Goal: Information Seeking & Learning: Learn about a topic

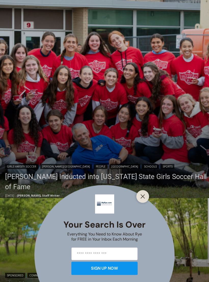
scroll to position [114, 0]
click at [146, 200] on button "Close" at bounding box center [142, 196] width 7 height 7
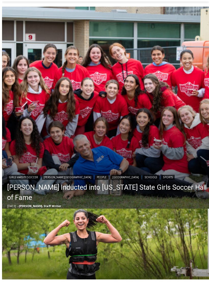
scroll to position [106, 0]
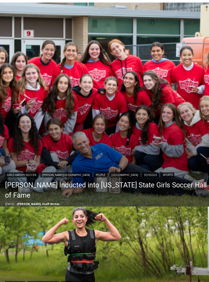
click at [142, 177] on link "Schools" at bounding box center [150, 174] width 16 height 5
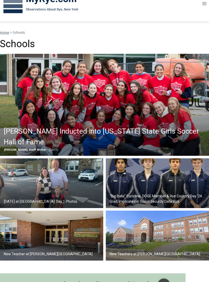
click at [122, 128] on h2 "[PERSON_NAME] Inducted into [US_STATE] State Girls Soccer Hall of Fame" at bounding box center [106, 136] width 204 height 21
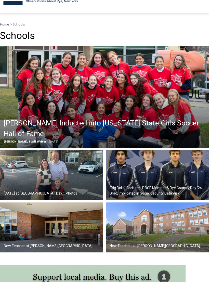
click at [57, 177] on img at bounding box center [51, 176] width 103 height 50
click at [159, 177] on img at bounding box center [157, 175] width 103 height 50
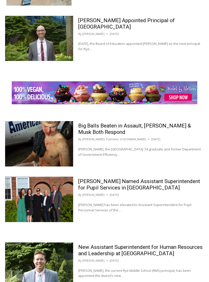
scroll to position [702, 0]
click at [130, 183] on link "Vredenburgh Named Assistant Superintendent for Pupil Services in Rye" at bounding box center [139, 184] width 122 height 13
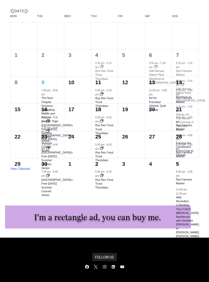
scroll to position [1563, 0]
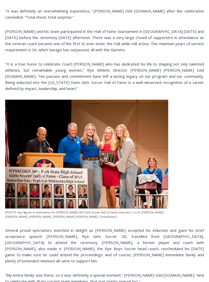
scroll to position [375, 0]
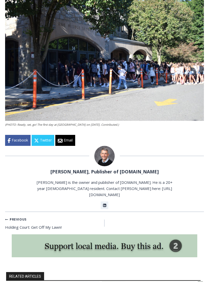
scroll to position [1005, 0]
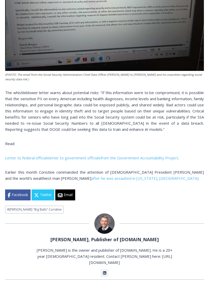
scroll to position [615, 0]
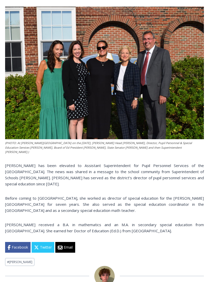
scroll to position [202, 0]
